Goal: Check status

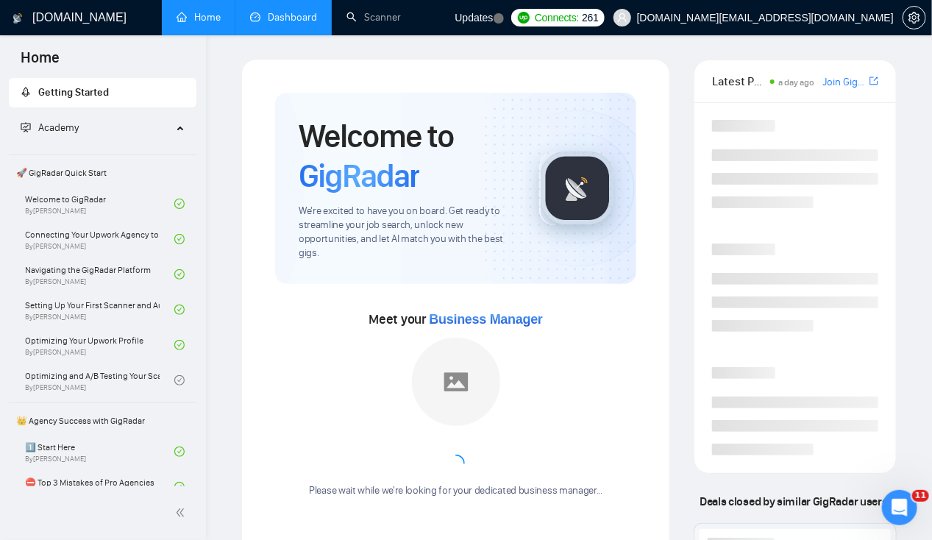
click at [285, 21] on link "Dashboard" at bounding box center [283, 17] width 67 height 13
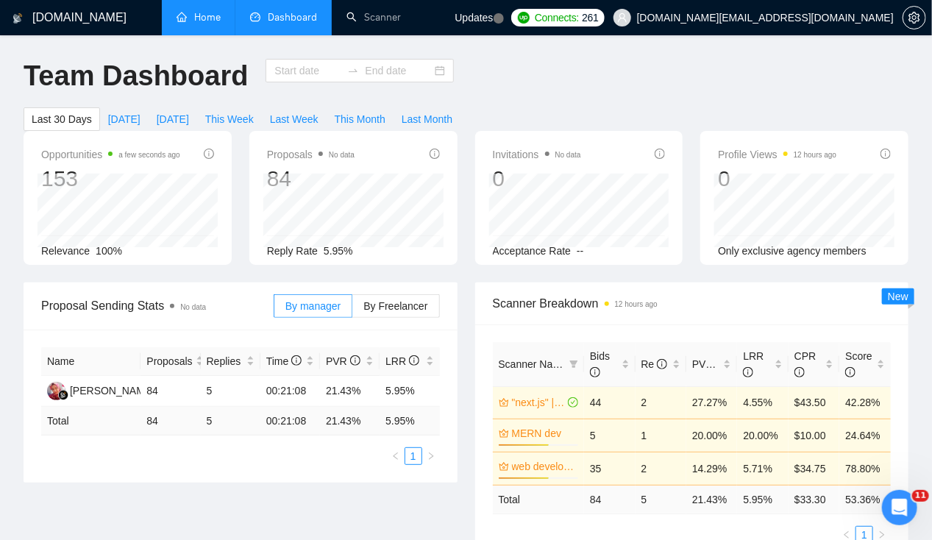
type input "[DATE]"
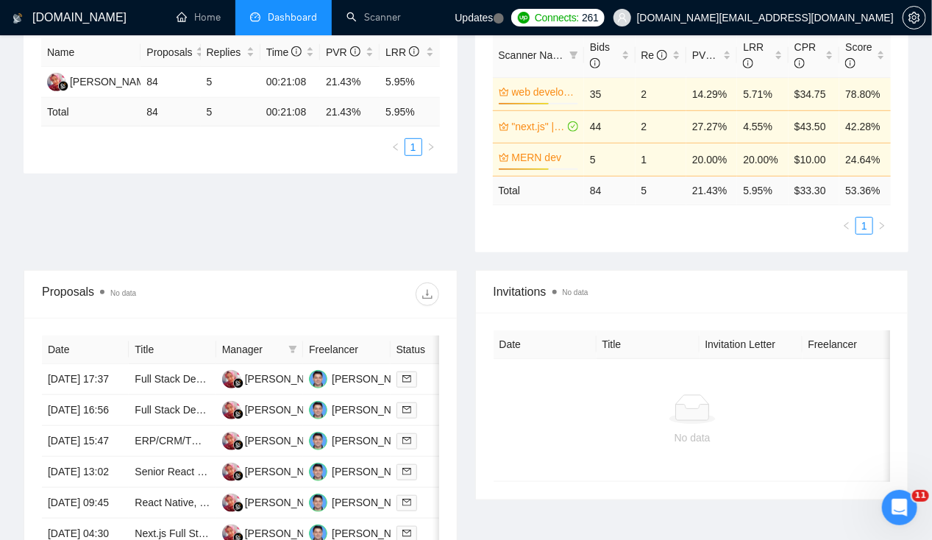
scroll to position [316, 0]
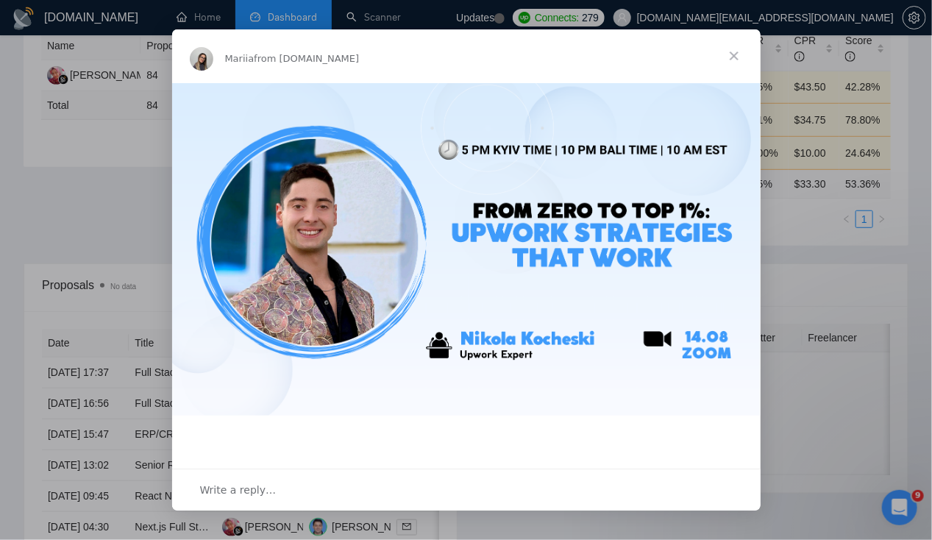
click at [728, 57] on span "Close" at bounding box center [734, 55] width 53 height 53
